Goal: Task Accomplishment & Management: Manage account settings

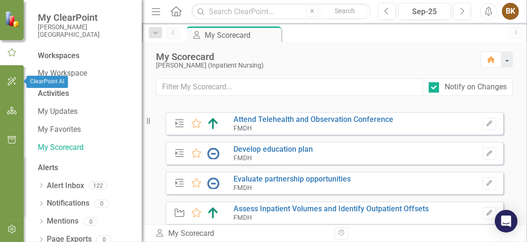
click at [12, 83] on icon "button" at bounding box center [12, 82] width 10 height 8
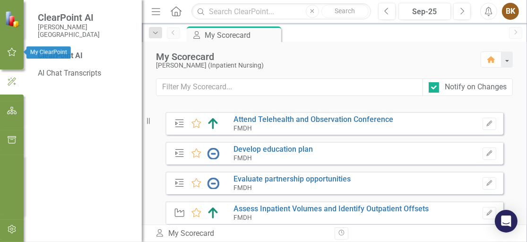
click at [12, 53] on icon "button" at bounding box center [12, 52] width 10 height 8
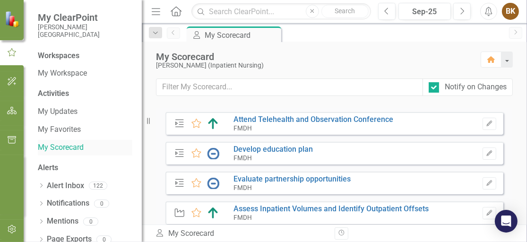
click at [72, 147] on link "My Scorecard" at bounding box center [85, 147] width 95 height 11
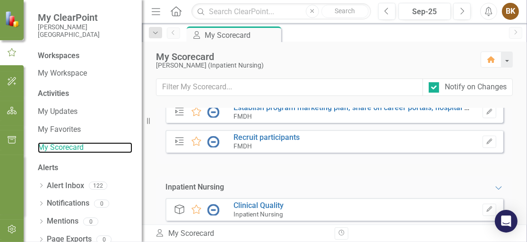
scroll to position [405, 0]
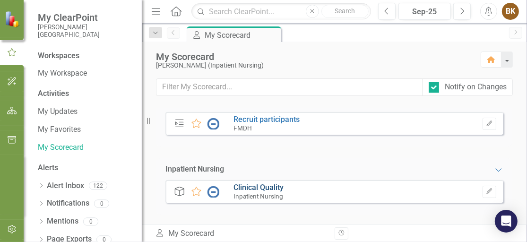
click at [256, 187] on link "Clinical Quality" at bounding box center [259, 187] width 50 height 9
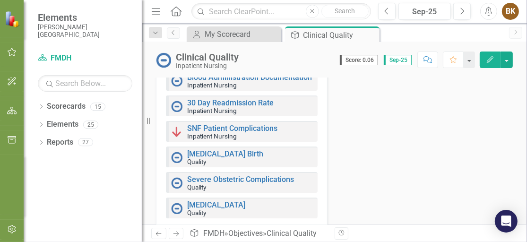
scroll to position [493, 0]
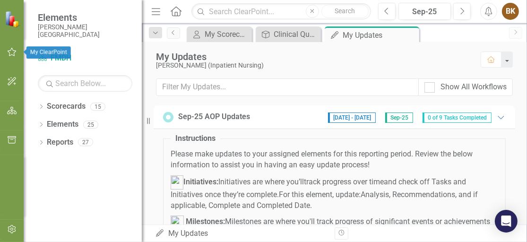
click at [9, 54] on icon "button" at bounding box center [12, 52] width 9 height 9
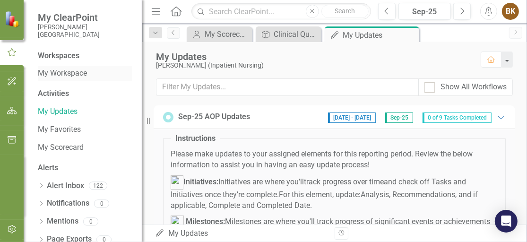
click at [55, 75] on link "My Workspace" at bounding box center [85, 73] width 95 height 11
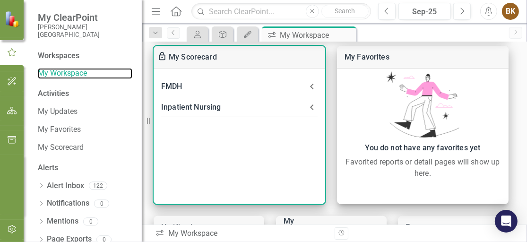
scroll to position [411, 0]
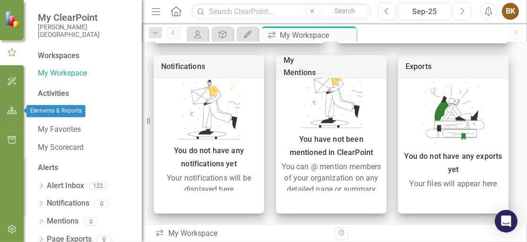
click at [8, 114] on icon "button" at bounding box center [12, 111] width 10 height 8
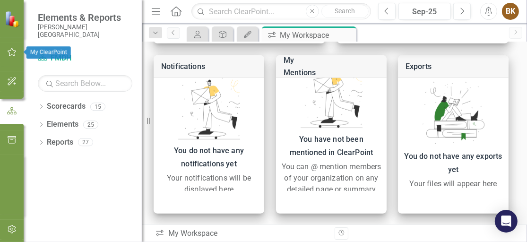
click at [12, 53] on icon "button" at bounding box center [12, 52] width 10 height 8
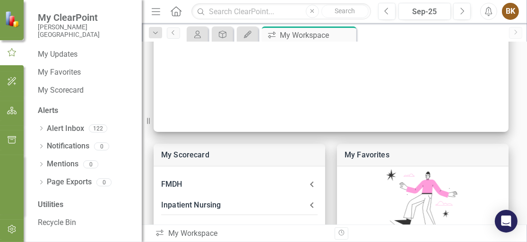
scroll to position [66, 0]
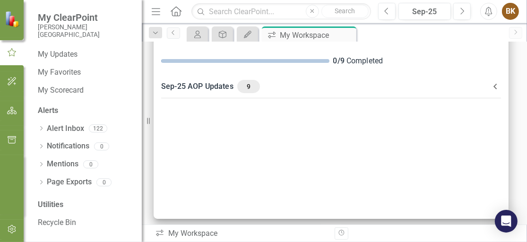
click at [176, 12] on icon "Home" at bounding box center [176, 11] width 12 height 10
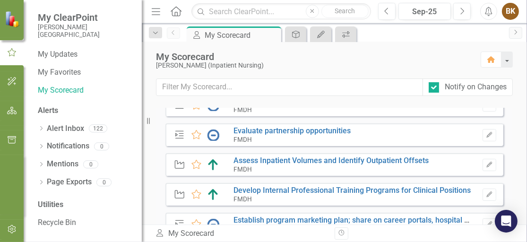
scroll to position [400, 0]
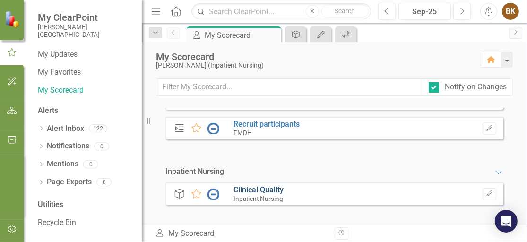
click at [263, 189] on link "Clinical Quality" at bounding box center [259, 189] width 50 height 9
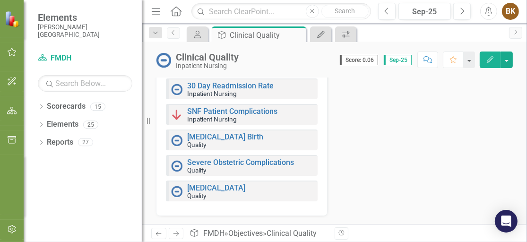
scroll to position [508, 0]
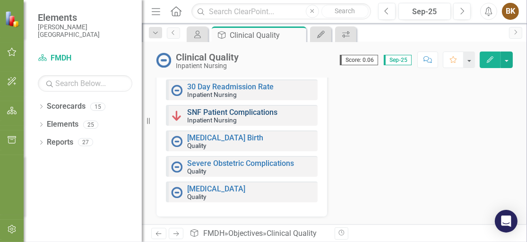
click at [219, 110] on link "SNF Patient Complications" at bounding box center [232, 112] width 90 height 9
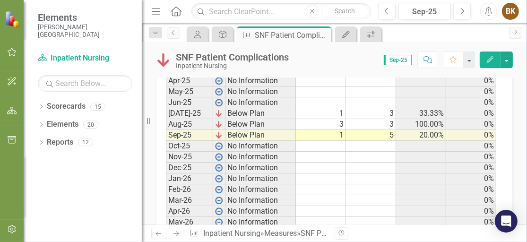
scroll to position [535, 0]
click at [339, 121] on td "3" at bounding box center [321, 123] width 50 height 11
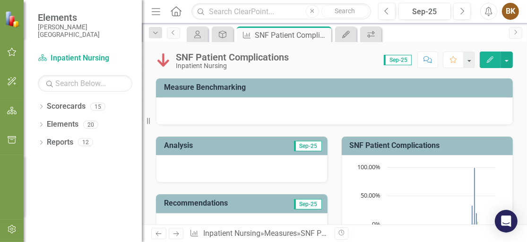
scroll to position [131, 0]
click at [196, 163] on div at bounding box center [242, 168] width 172 height 27
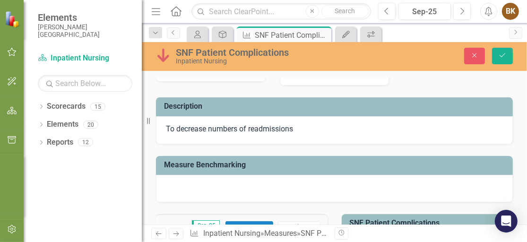
scroll to position [0, 0]
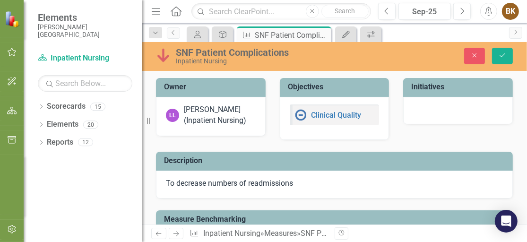
click at [178, 9] on icon "Home" at bounding box center [176, 11] width 12 height 10
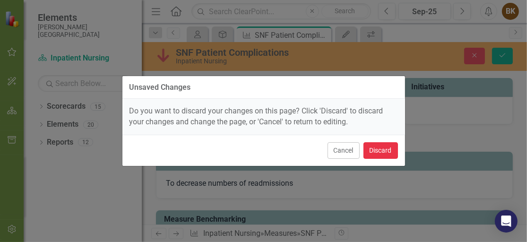
click at [382, 150] on button "Discard" at bounding box center [381, 150] width 35 height 17
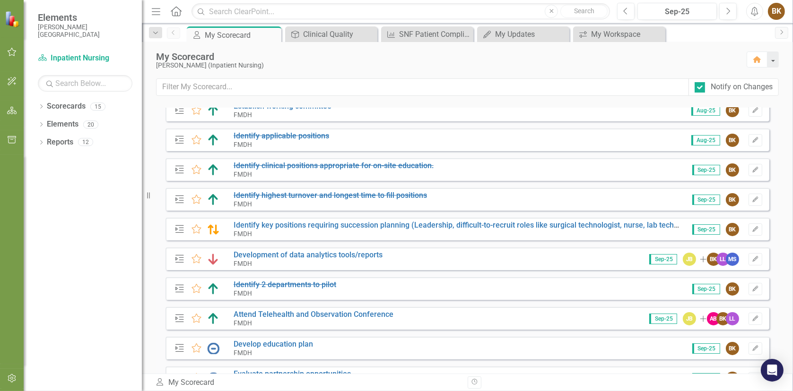
scroll to position [47, 0]
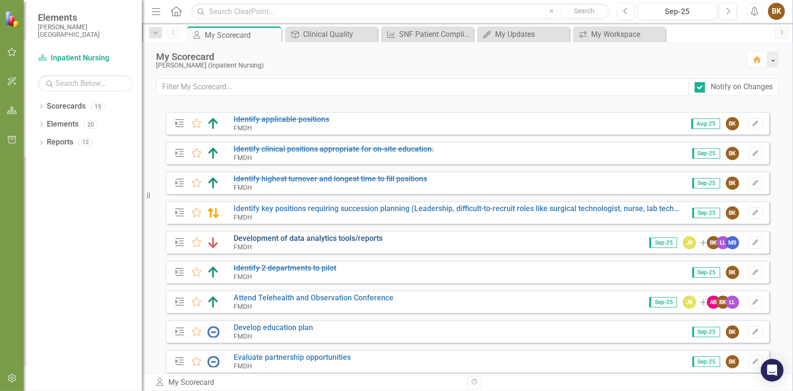
click at [323, 235] on link "Development of data analytics tools/reports" at bounding box center [308, 238] width 149 height 9
